Goal: Task Accomplishment & Management: Use online tool/utility

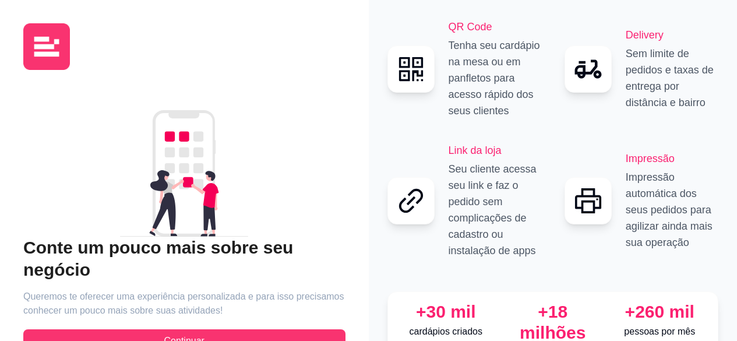
scroll to position [45, 0]
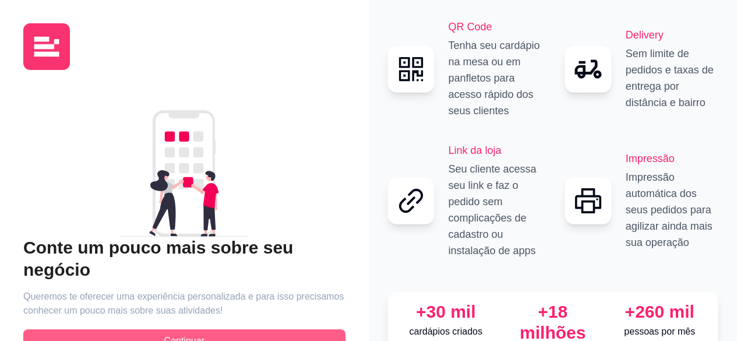
click at [229, 332] on button "Continuar" at bounding box center [184, 340] width 322 height 23
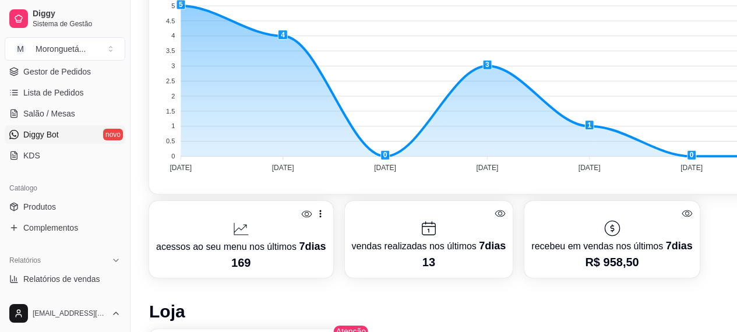
scroll to position [233, 0]
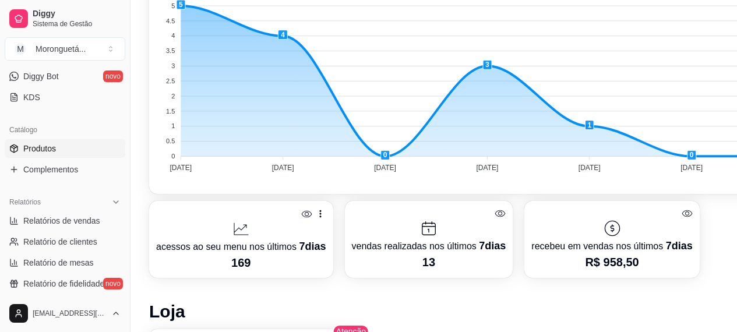
click at [64, 140] on link "Produtos" at bounding box center [65, 148] width 121 height 19
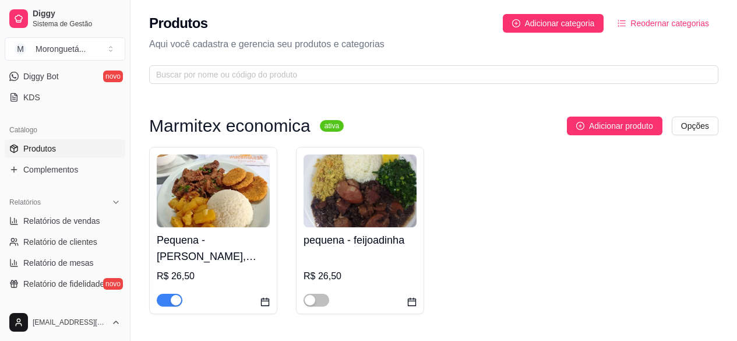
click at [240, 226] on img at bounding box center [213, 190] width 113 height 73
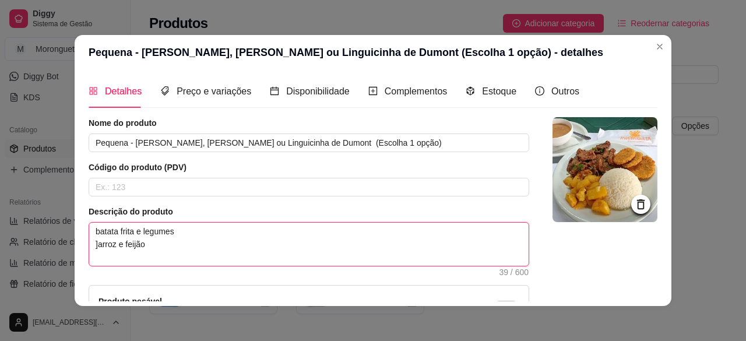
click at [180, 234] on textarea "batata frita e legumes ]arroz e feijão" at bounding box center [309, 244] width 440 height 43
type textarea "batata frita e legume ]arroz e feijão"
type textarea "batata frita e leg ]arroz e feijão"
type textarea "batata frita e le ]arroz e feijão"
type textarea "batata frita e l ]arroz e feijão"
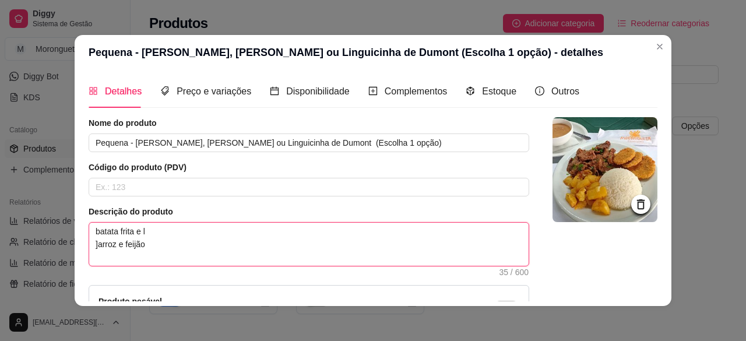
type textarea "batata frita e ]arroz e feijão"
type textarea "batata frita ]arroz e feijão"
type textarea "batata frit ]arroz e feijão"
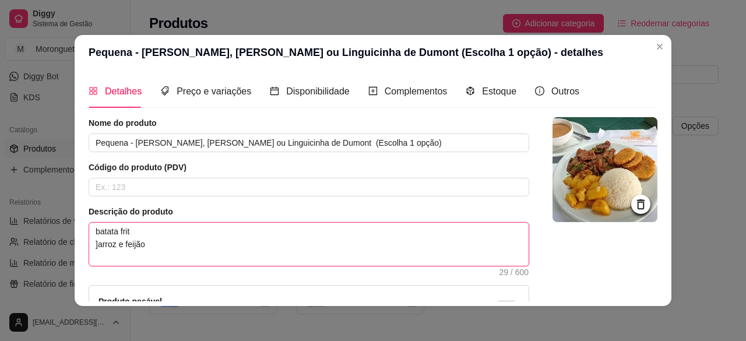
type textarea "batata fri ]arroz e feijão"
type textarea "batata fr ]arroz e feijão"
type textarea "batata f ]arroz e feijão"
type textarea "batata ]arroz e feijão"
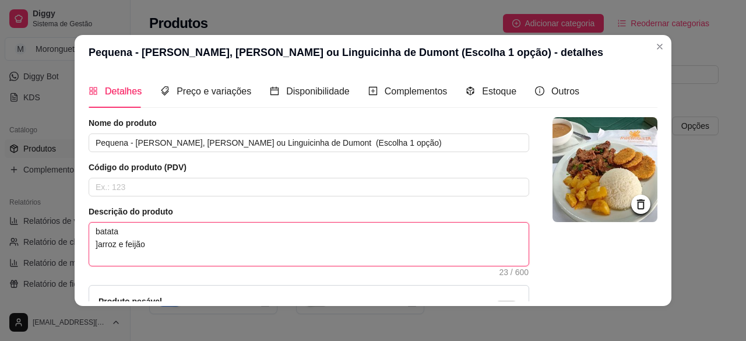
type textarea "batat ]arroz e feijão"
type textarea "bata ]arroz e feijão"
type textarea "bat ]arroz e feijão"
type textarea "ba ]arroz e feijão"
type textarea "b ]arroz e feijão"
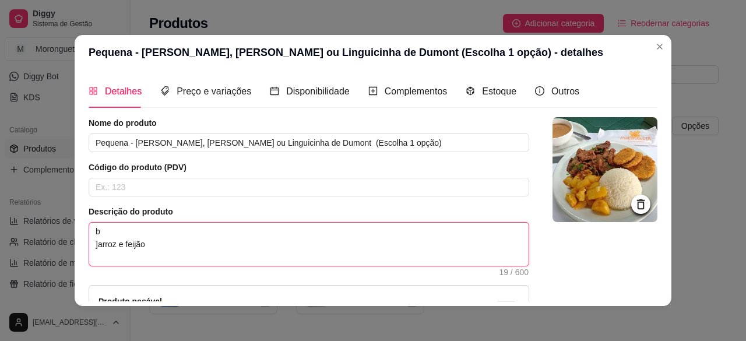
type textarea "]arroz e feijão"
type textarea "C ]arroz e feijão"
type textarea "CO ]arroz e feijão"
type textarea "COU ]arroz e feijão"
type textarea "COUV ]arroz e feijão"
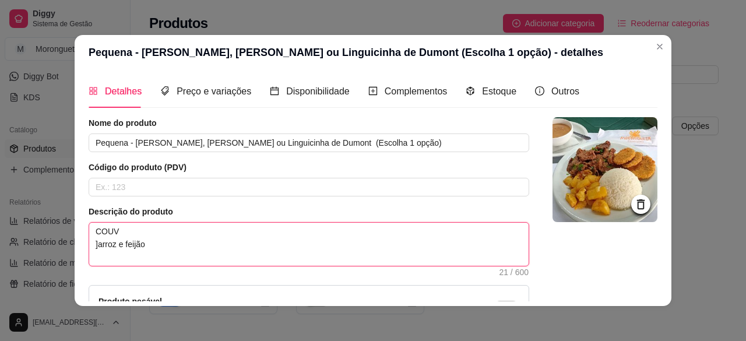
type textarea "COUVE ]arroz e feijão"
type textarea "COUVE E ]arroz e feijão"
type textarea "COUVE E F ]arroz e feijão"
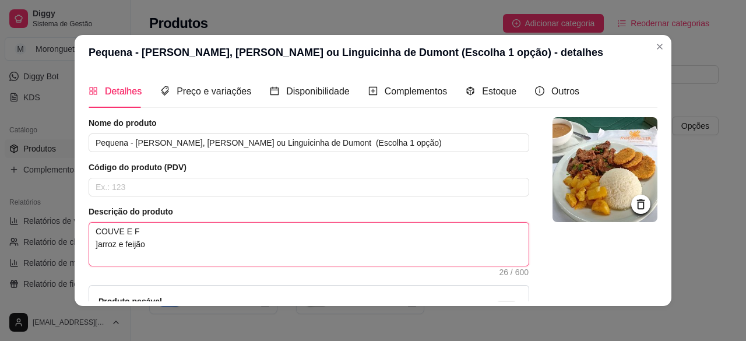
type textarea "COUVE E FA ]arroz e feijão"
type textarea "COUVE E FAR ]arroz e feijão"
type textarea "COUVE E FA ]arroz e feijão"
type textarea "COUVE E F ]arroz e feijão"
type textarea "COUVE E ]arroz e feijão"
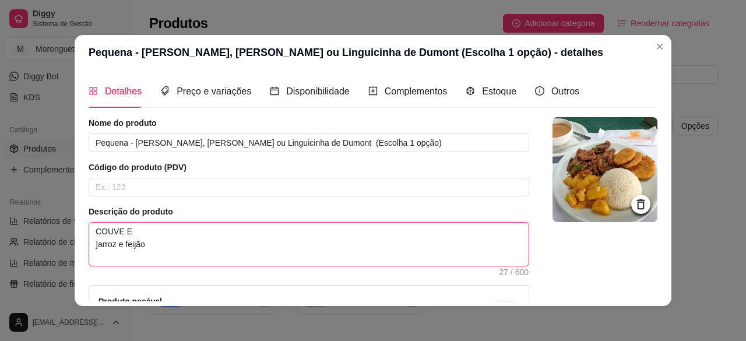
type textarea "COUVE E ]arroz e feijão"
type textarea "COUVE ]arroz e feijão"
type textarea "COUV ]arroz e feijão"
type textarea "COU ]arroz e feijão"
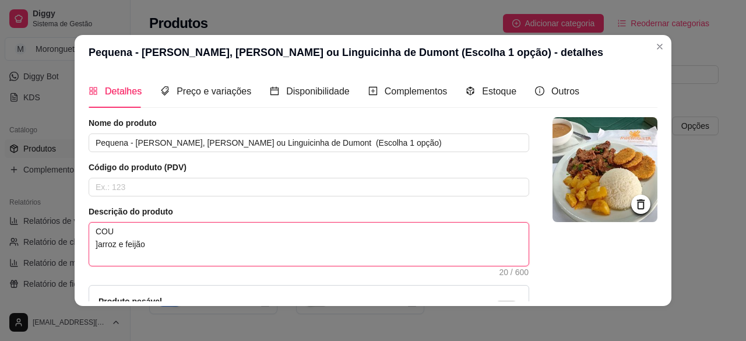
type textarea "CO ]arroz e feijão"
type textarea "C ]arroz e feijão"
type textarea "]arroz e feijão"
type textarea "c ]arroz e feijão"
type textarea "co ]arroz e feijão"
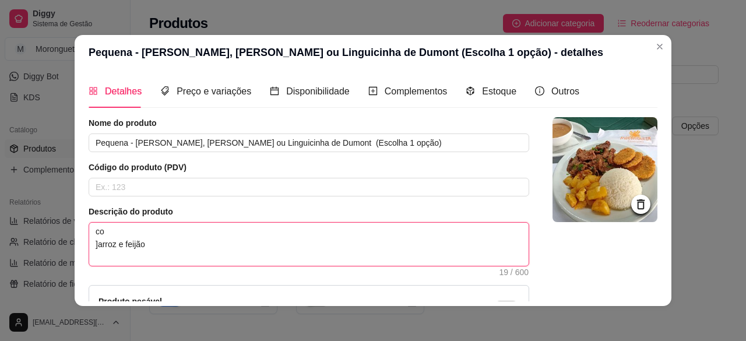
type textarea "cou ]arroz e feijão"
type textarea "couv ]arroz e feijão"
type textarea "couve ]arroz e feijão"
type textarea "couve e ]arroz e feijão"
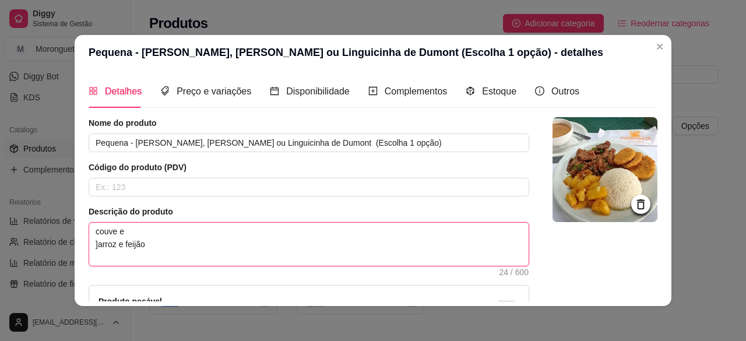
type textarea "couve e ]arroz e feijão"
type textarea "couve e f ]arroz e feijão"
type textarea "couve e fa ]arroz e feijão"
type textarea "couve e fao ]arroz e feijão"
type textarea "couve e faor ]arroz e feijão"
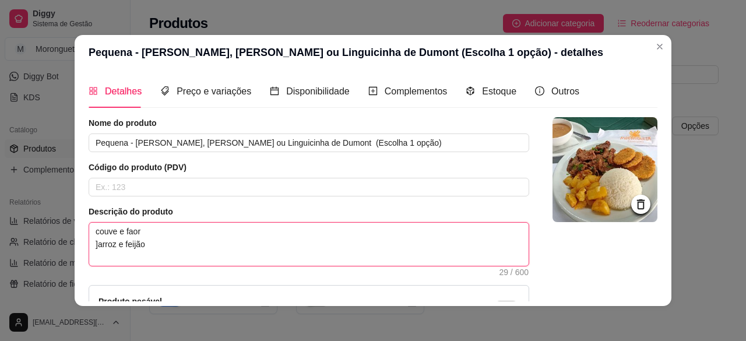
type textarea "couve e faorf ]arroz e feijão"
type textarea "couve e faorfa ]arroz e feijão"
type textarea "couve e faorf ]arroz e feijão"
type textarea "couve e faor ]arroz e feijão"
type textarea "couve e fao ]arroz e feijão"
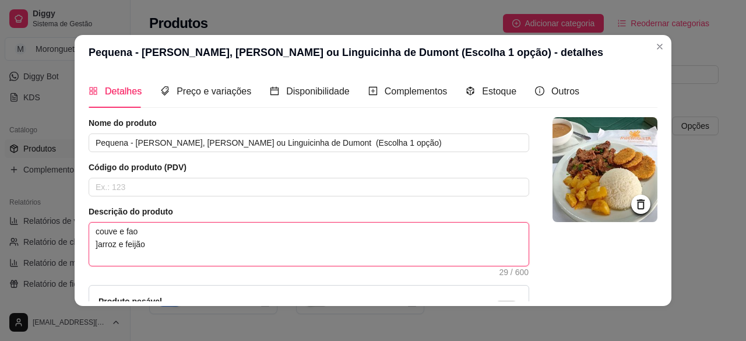
type textarea "couve e fa ]arroz e feijão"
type textarea "couve e far ]arroz e feijão"
type textarea "couve e fara ]arroz e feijão"
type textarea "couve e faraf ]arroz e feijão"
type textarea "couve e fara ]arroz e feijão"
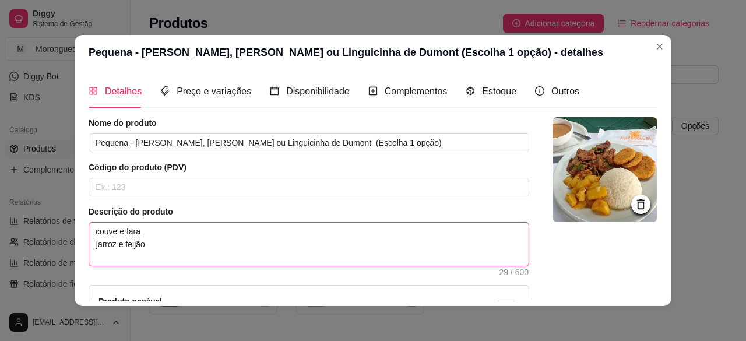
type textarea "couve e far ]arroz e feijão"
type textarea "couve e faro ]arroz e feijão"
type textarea "couve e farof ]arroz e feijão"
type textarea "couve e farofa ]arroz e feijão"
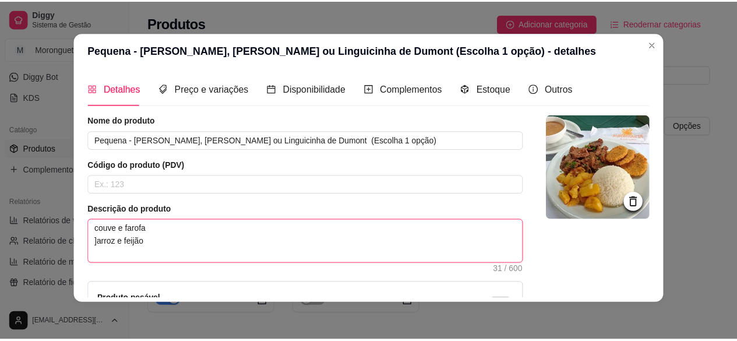
scroll to position [133, 0]
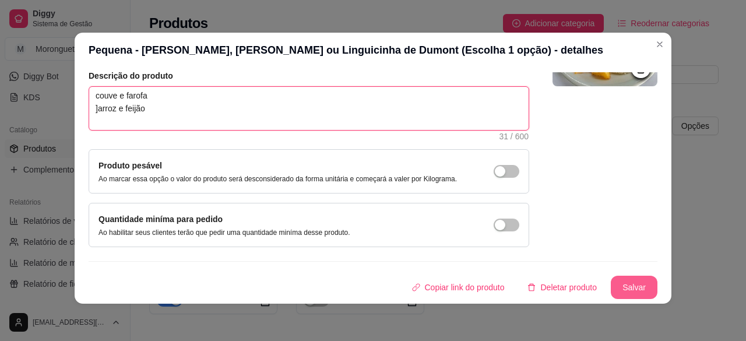
type textarea "couve e farofa ]arroz e feijão"
click at [629, 283] on button "Salvar" at bounding box center [634, 287] width 45 height 23
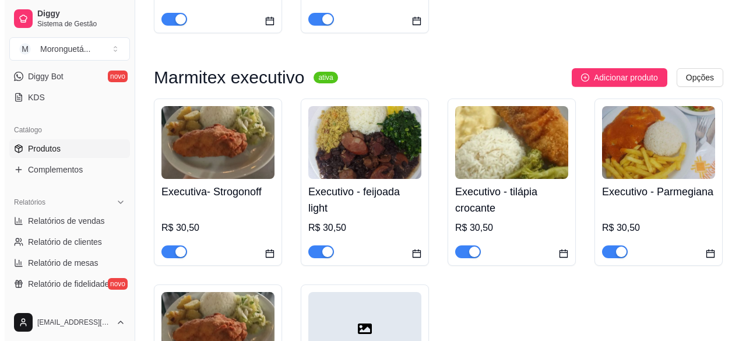
scroll to position [816, 0]
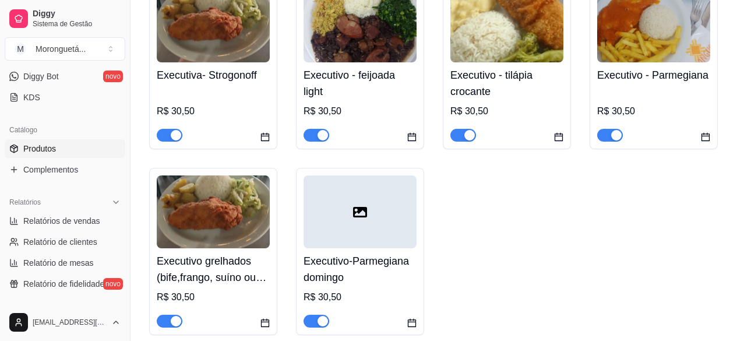
click at [232, 245] on img at bounding box center [213, 211] width 113 height 73
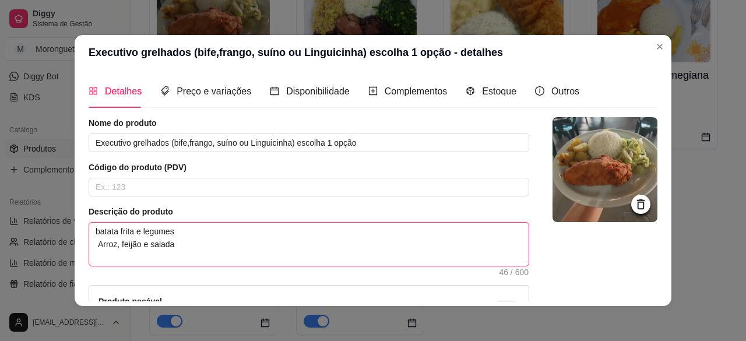
click at [169, 231] on textarea "batata frita e legumes Arroz, feijão e salada" at bounding box center [309, 244] width 440 height 43
drag, startPoint x: 170, startPoint y: 231, endPoint x: 89, endPoint y: 228, distance: 81.1
click at [89, 228] on textarea "batata frita e legumes Arroz, feijão e salada" at bounding box center [309, 244] width 440 height 43
type textarea "Arroz, feijão e salada"
type textarea "c Arroz, feijão e salada"
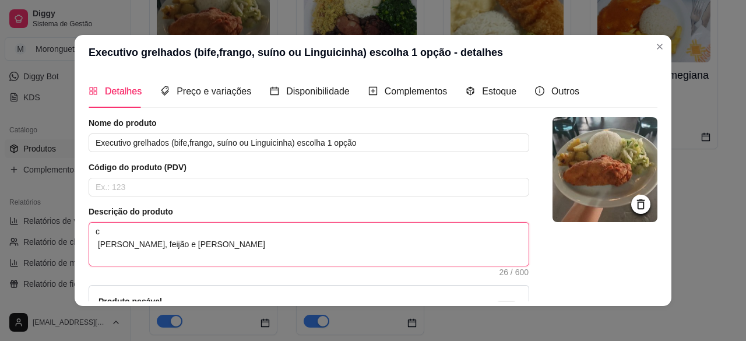
type textarea "co Arroz, feijão e salada"
type textarea "cou Arroz, feijão e salada"
type textarea "couv Arroz, feijão e salada"
type textarea "couve Arroz, feijão e salada"
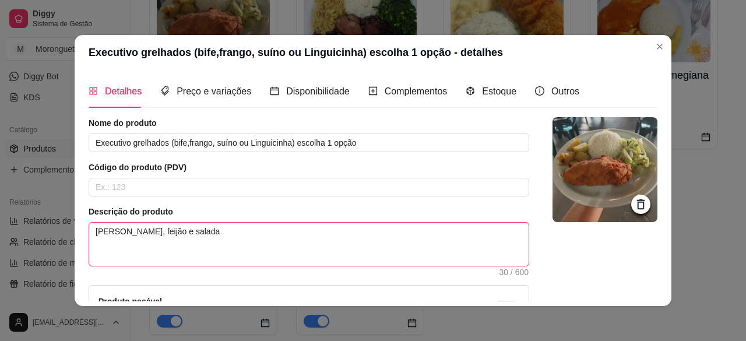
type textarea "couve e Arroz, feijão e salada"
type textarea "couve e f Arroz, feijão e salada"
type textarea "couve e fa Arroz, feijão e salada"
type textarea "couve e far Arroz, feijão e salada"
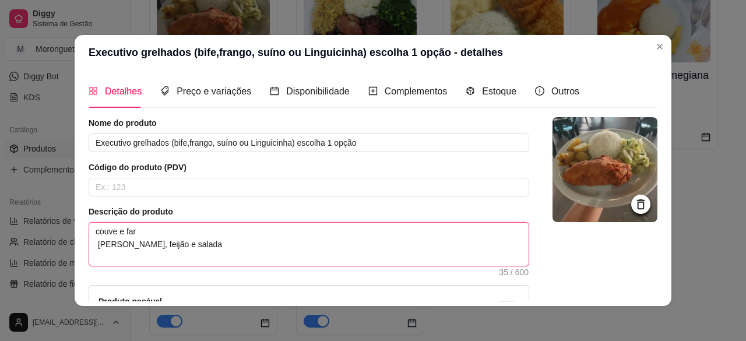
type textarea "couve e faro Arroz, feijão e salada"
type textarea "couve e farof Arroz, feijão e salada"
type textarea "couve e farofa Arroz, feijão e salada"
drag, startPoint x: 89, startPoint y: 231, endPoint x: 144, endPoint y: 234, distance: 54.8
click at [144, 234] on textarea "couve e farofa Arroz, feijão e salada" at bounding box center [309, 244] width 440 height 43
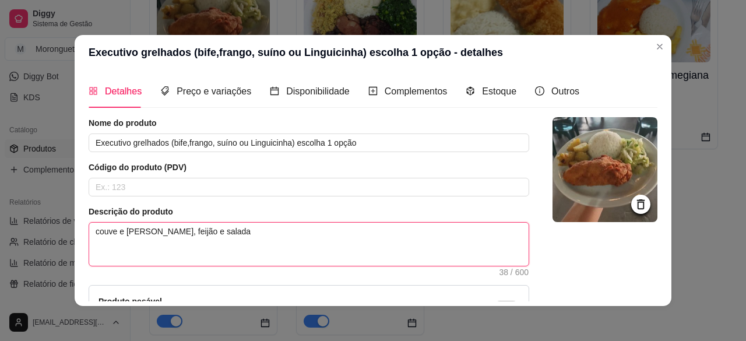
type textarea "c Arroz, feijão e salada"
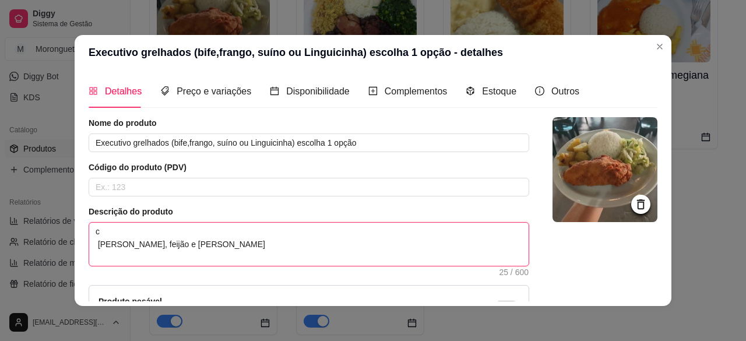
type textarea "Arroz, feijão e salada"
type textarea "c Arroz, feijão e salada"
type textarea "co Arroz, feijão e salada"
type textarea "cou Arroz, feijão e salada"
type textarea "couv Arroz, feijão e salada"
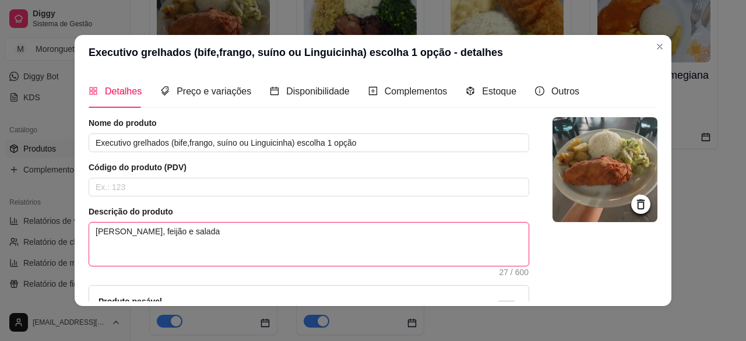
type textarea "couve Arroz, feijão e salada"
type textarea "couve e Arroz, feijão e salada"
type textarea "couve ef Arroz, feijão e salada"
type textarea "couve e Arroz, feijão e salada"
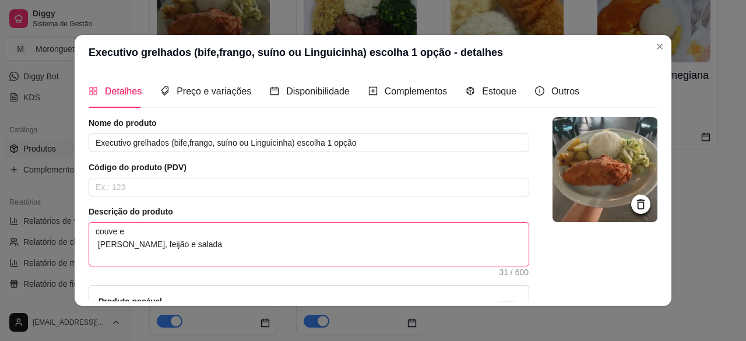
type textarea "couve e Arroz, feijão e salada"
type textarea "couve e f Arroz, feijão e salada"
type textarea "couve e fo Arroz, feijão e salada"
type textarea "couve e for Arroz, feijão e salada"
type textarea "couve e fora Arroz, feijão e salada"
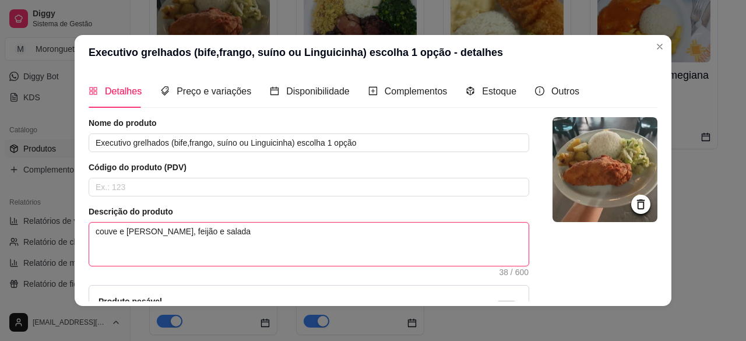
drag, startPoint x: 90, startPoint y: 231, endPoint x: 147, endPoint y: 227, distance: 56.7
click at [147, 227] on textarea "couve e farofa Arroz, feijão e salada" at bounding box center [309, 244] width 440 height 43
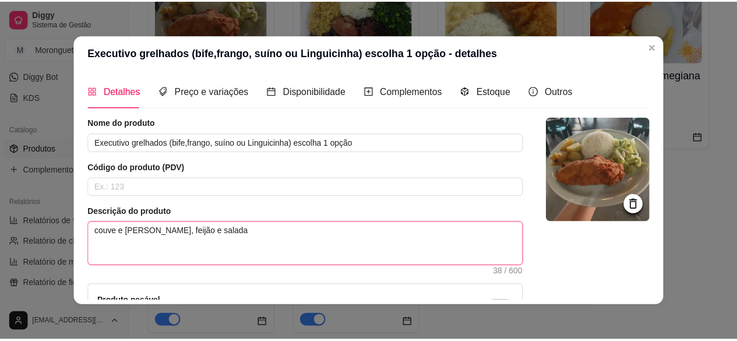
scroll to position [133, 0]
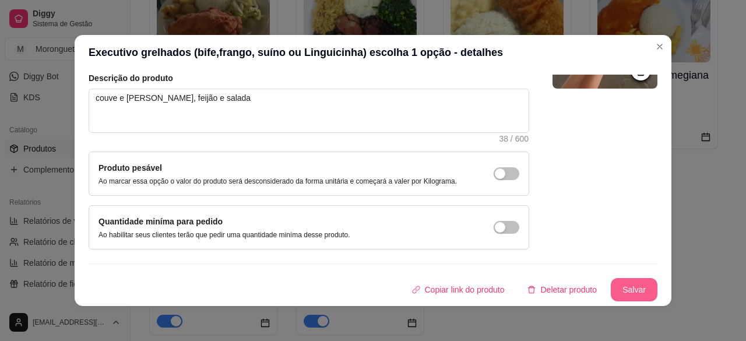
click at [626, 294] on button "Salvar" at bounding box center [634, 289] width 47 height 23
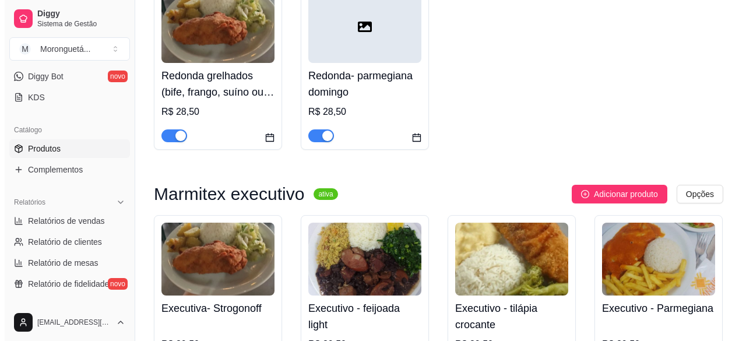
scroll to position [525, 0]
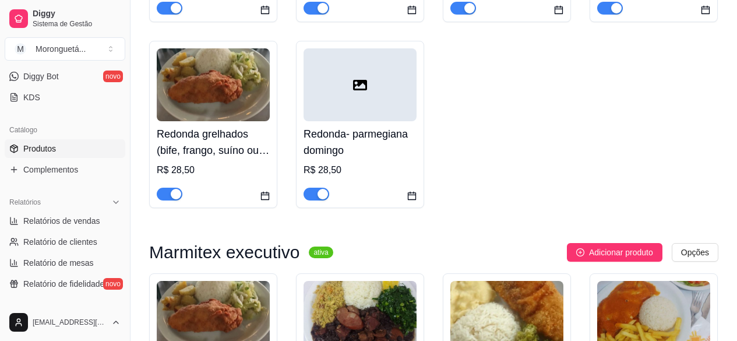
click at [192, 111] on img at bounding box center [213, 84] width 113 height 73
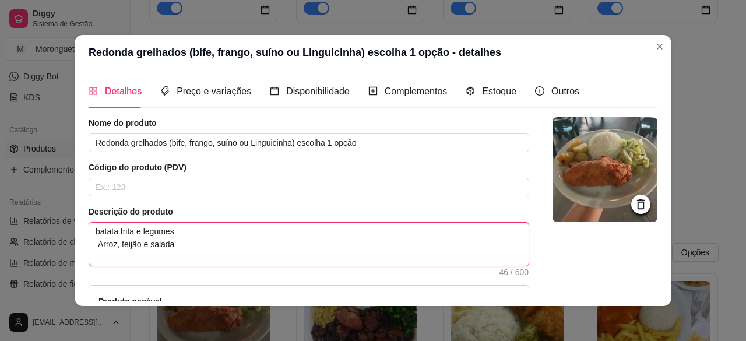
drag, startPoint x: 176, startPoint y: 234, endPoint x: 92, endPoint y: 229, distance: 84.7
click at [92, 229] on textarea "batata frita e legumes Arroz, feijão e salada" at bounding box center [309, 244] width 440 height 43
paste textarea "couve e farofa"
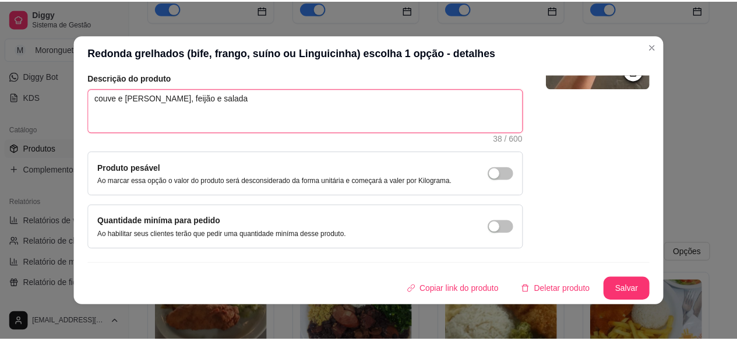
scroll to position [2, 0]
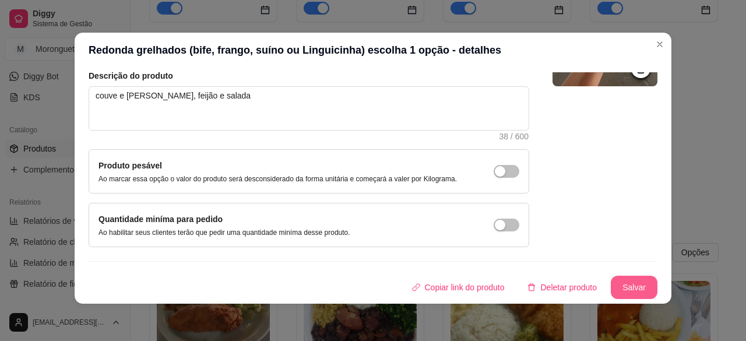
click at [612, 278] on button "Salvar" at bounding box center [634, 287] width 47 height 23
